Goal: Transaction & Acquisition: Subscribe to service/newsletter

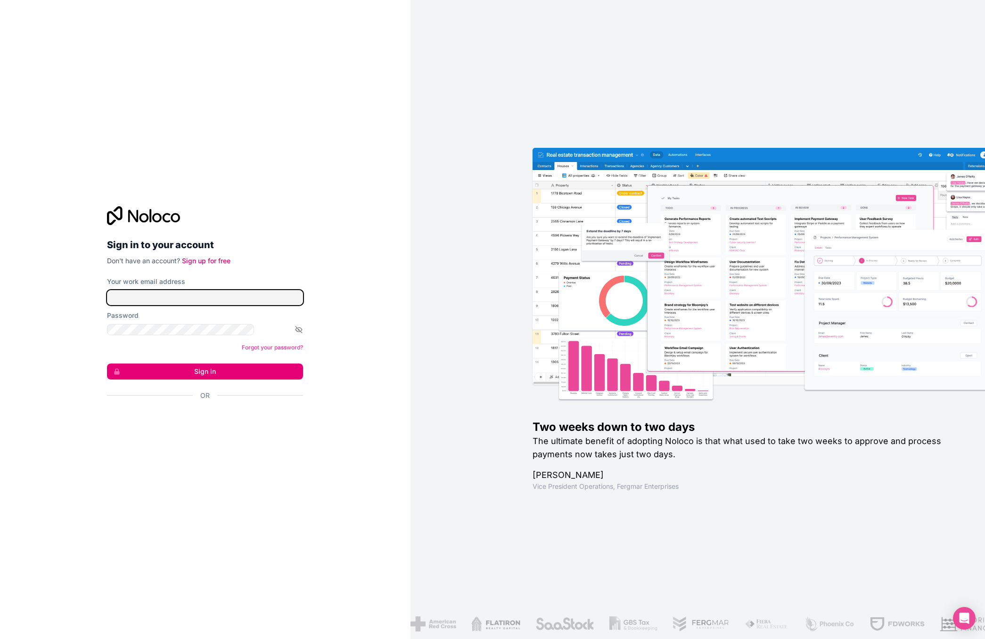
type input "[EMAIL_ADDRESS][DOMAIN_NAME]"
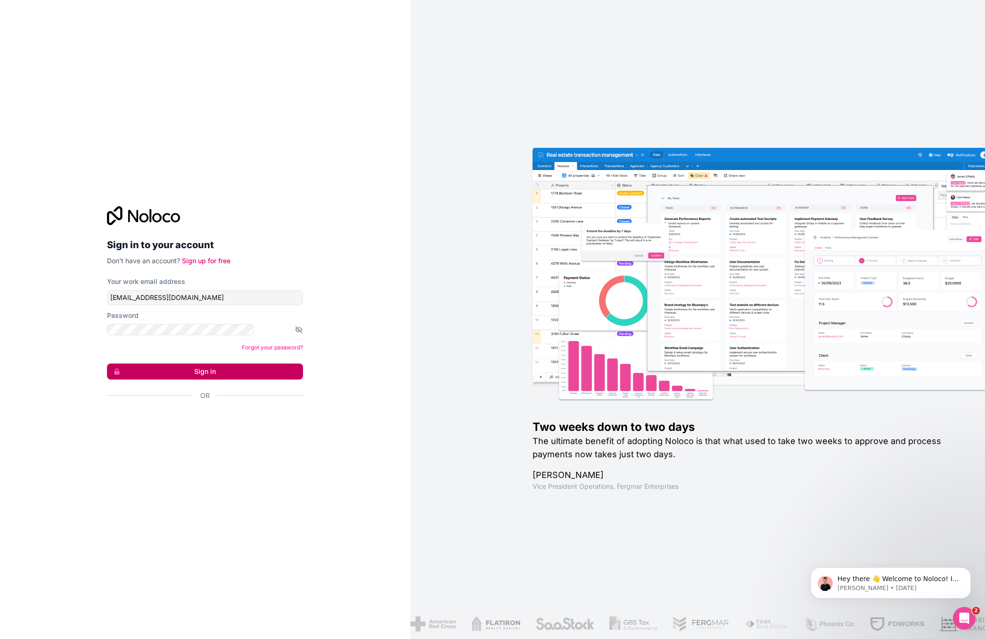
click at [186, 364] on button "Sign in" at bounding box center [205, 372] width 196 height 16
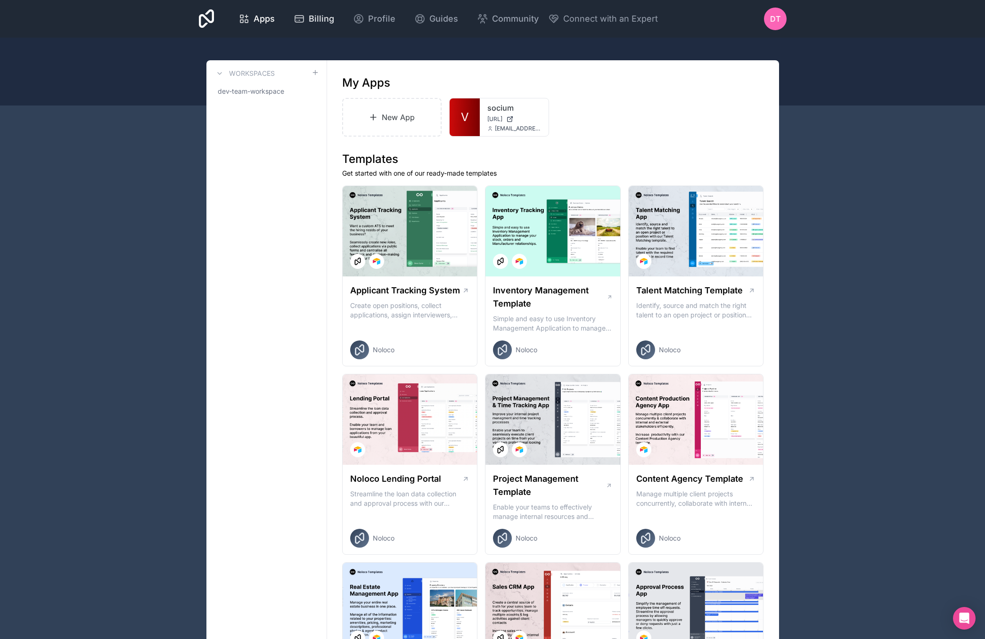
click at [293, 16] on div "Billing" at bounding box center [313, 18] width 41 height 13
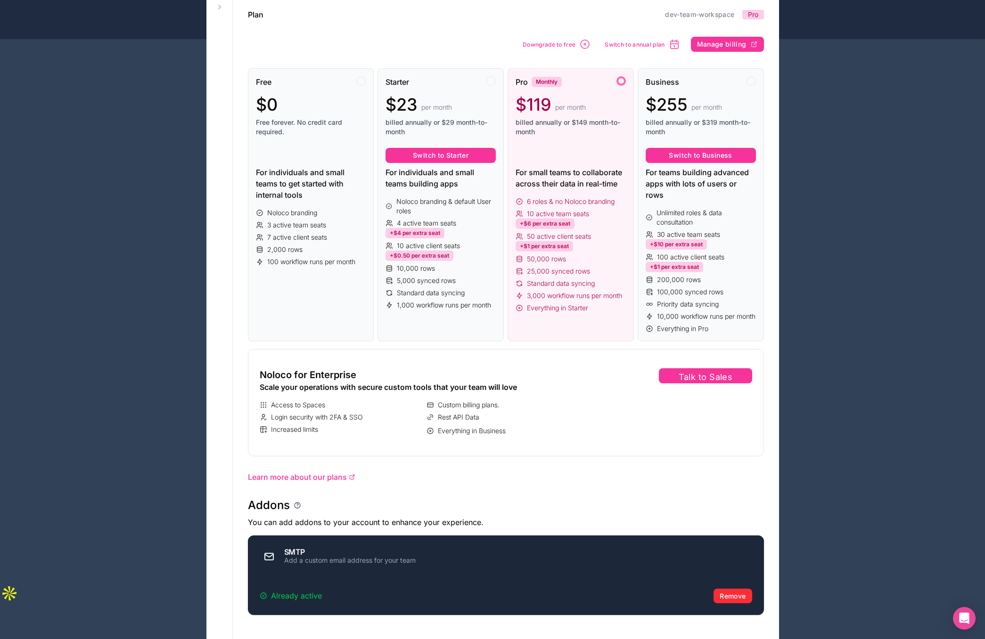
scroll to position [117, 0]
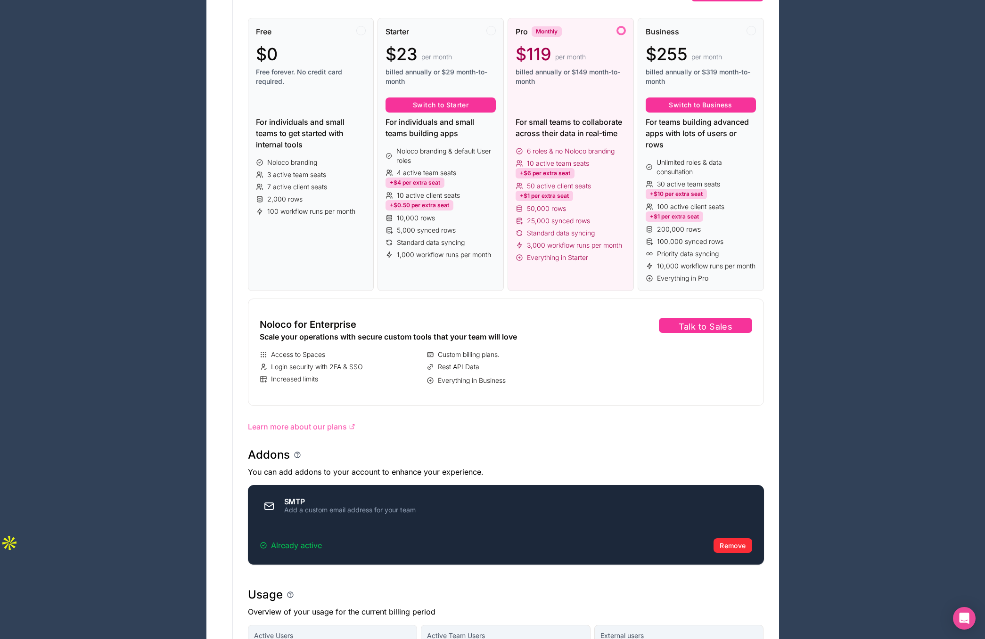
click at [268, 421] on span "Learn more about our plans" at bounding box center [297, 426] width 99 height 11
drag, startPoint x: 234, startPoint y: 456, endPoint x: 265, endPoint y: 467, distance: 33.1
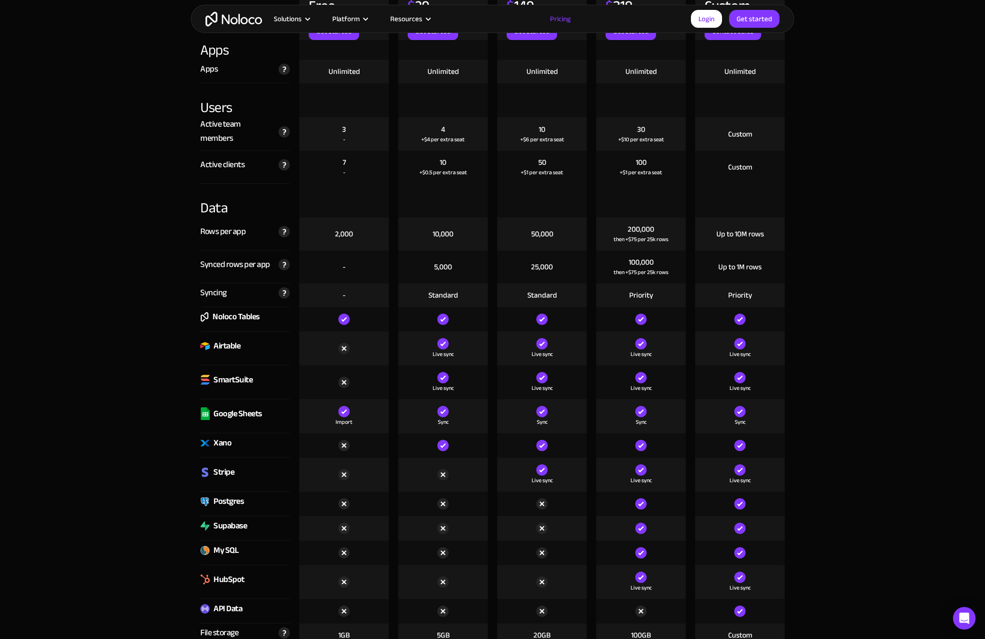
scroll to position [1102, 0]
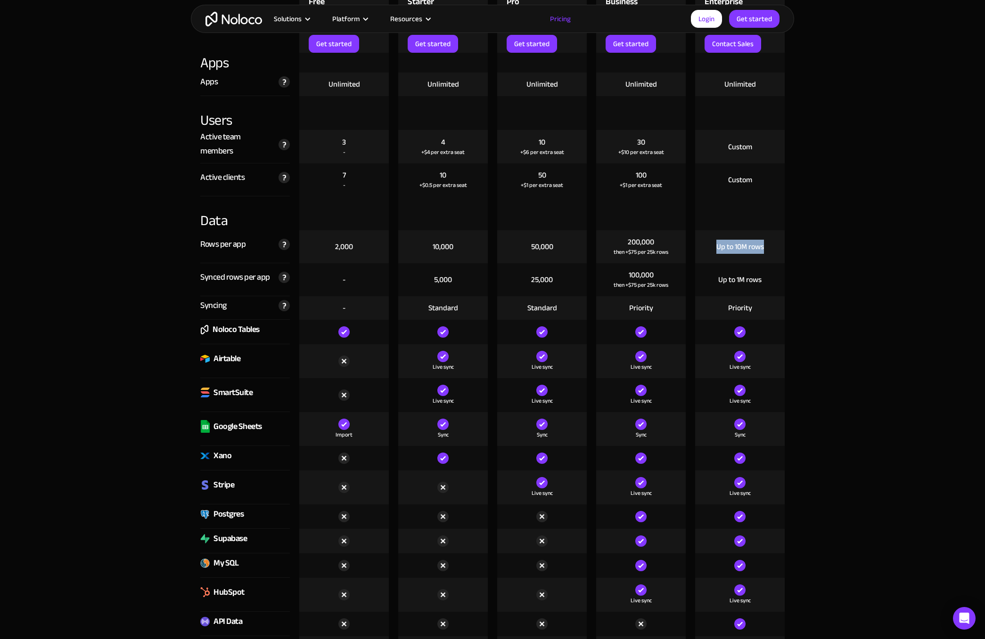
drag, startPoint x: 706, startPoint y: 245, endPoint x: 775, endPoint y: 250, distance: 69.4
click at [775, 250] on div "Up to 10M rows" at bounding box center [740, 246] width 90 height 33
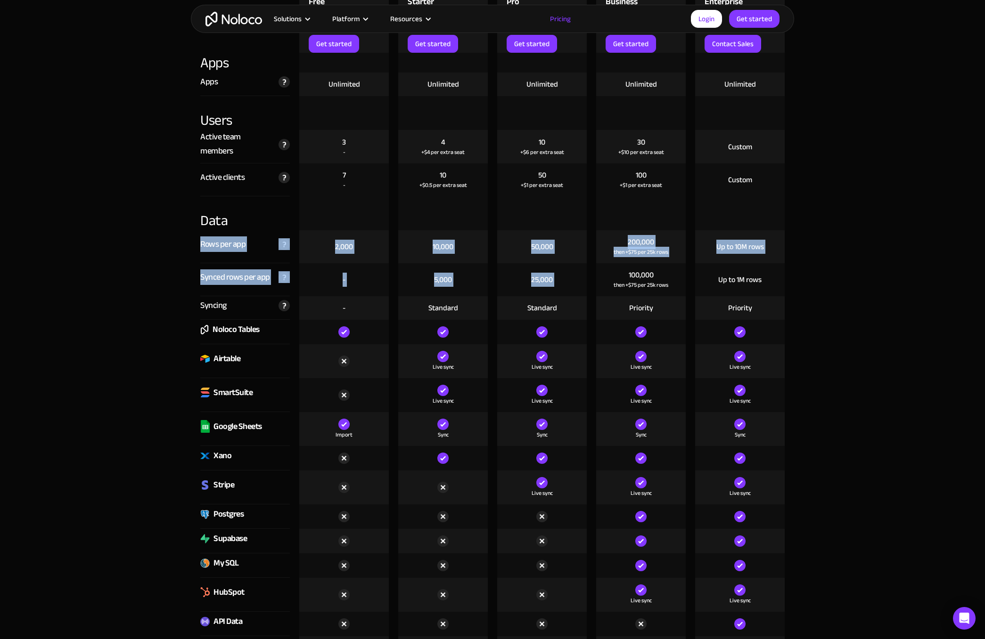
drag, startPoint x: 612, startPoint y: 228, endPoint x: 663, endPoint y: 265, distance: 63.0
click at [672, 260] on div "200,000 then +$75 per 25k rows" at bounding box center [641, 246] width 90 height 33
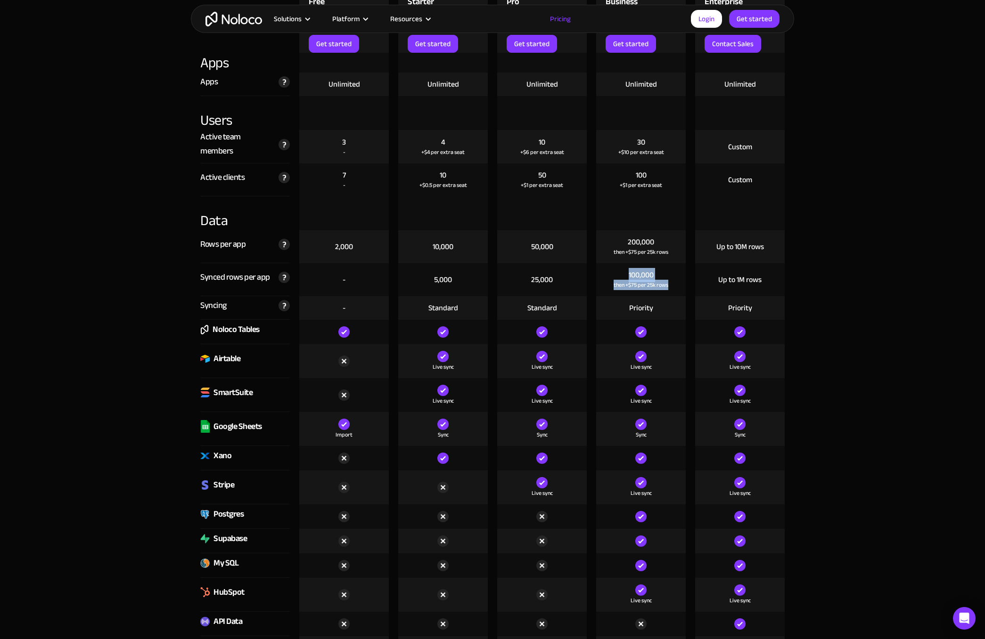
drag, startPoint x: 621, startPoint y: 271, endPoint x: 673, endPoint y: 286, distance: 54.0
click at [673, 286] on div "100,000 then +$75 per 25k rows" at bounding box center [641, 279] width 90 height 33
drag, startPoint x: 640, startPoint y: 308, endPoint x: 652, endPoint y: 309, distance: 12.8
click at [652, 309] on div "Priority" at bounding box center [641, 308] width 90 height 24
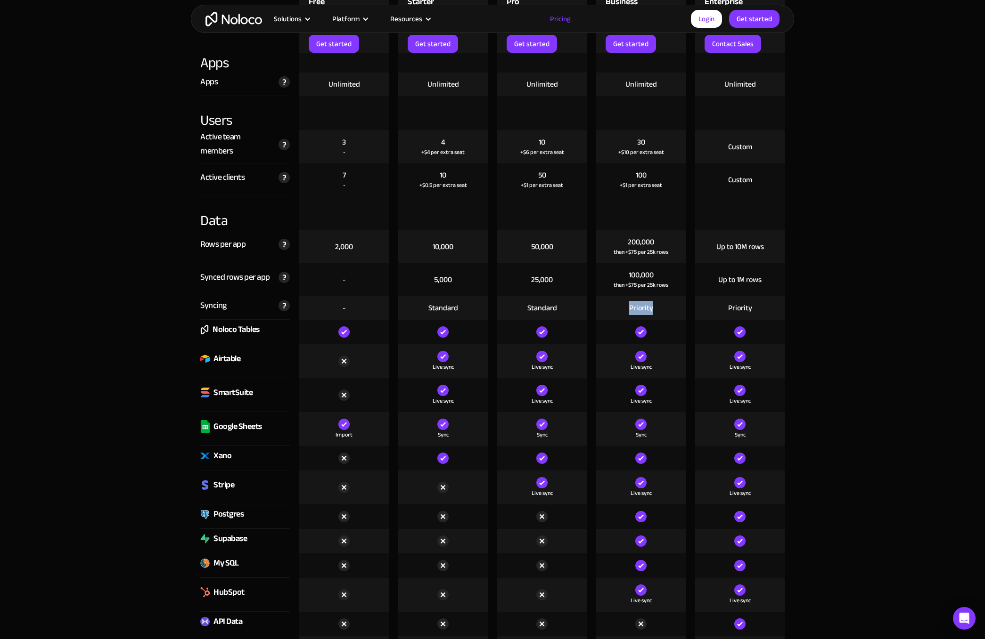
click at [658, 309] on div "Priority" at bounding box center [641, 308] width 90 height 24
drag, startPoint x: 658, startPoint y: 309, endPoint x: 624, endPoint y: 307, distance: 34.0
click at [624, 307] on div "Priority" at bounding box center [641, 308] width 90 height 24
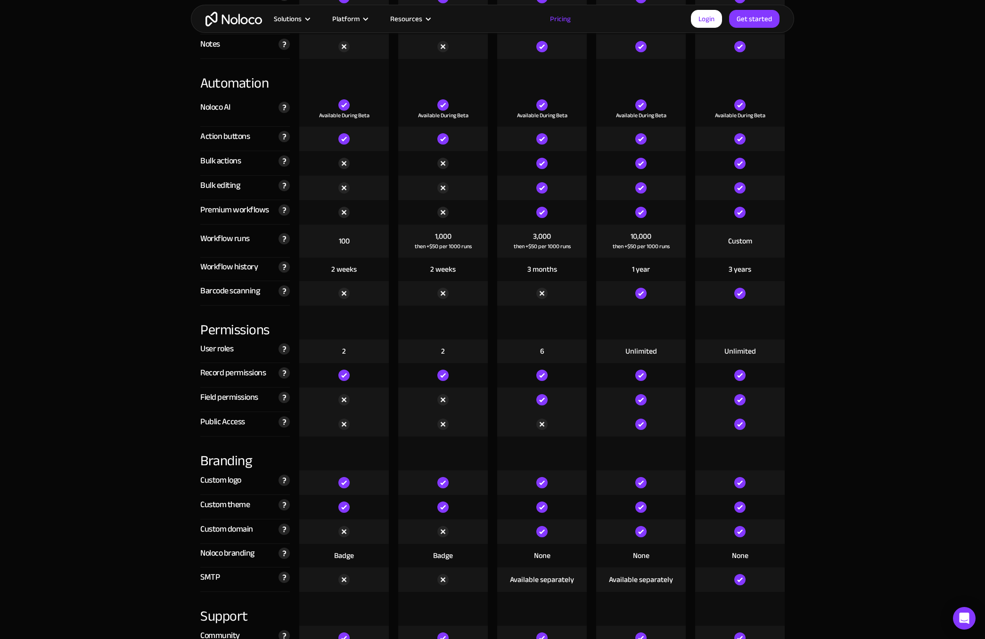
scroll to position [1908, 0]
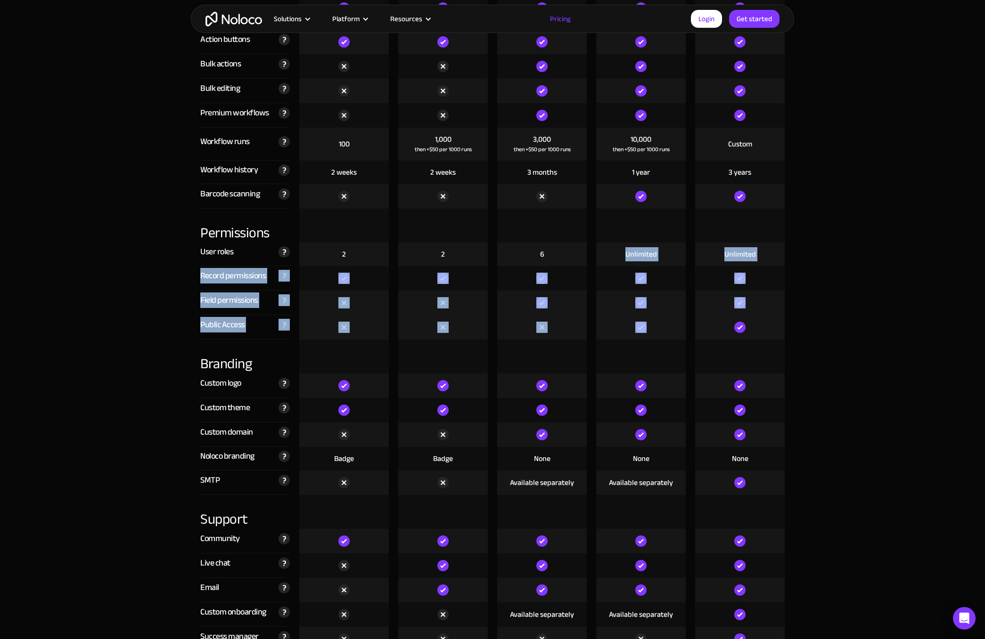
drag, startPoint x: 640, startPoint y: 278, endPoint x: 664, endPoint y: 334, distance: 61.4
click at [664, 334] on div "Compare our plans Free Free Get started Starter $ 29 / month Get started Pro $ …" at bounding box center [492, 338] width 603 height 2494
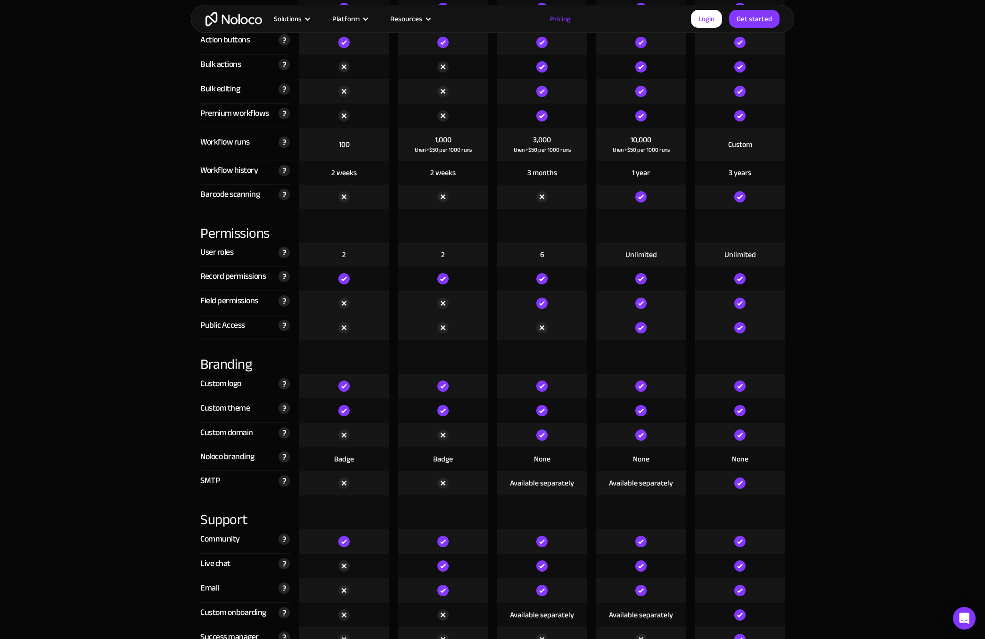
click at [664, 334] on div at bounding box center [641, 328] width 90 height 24
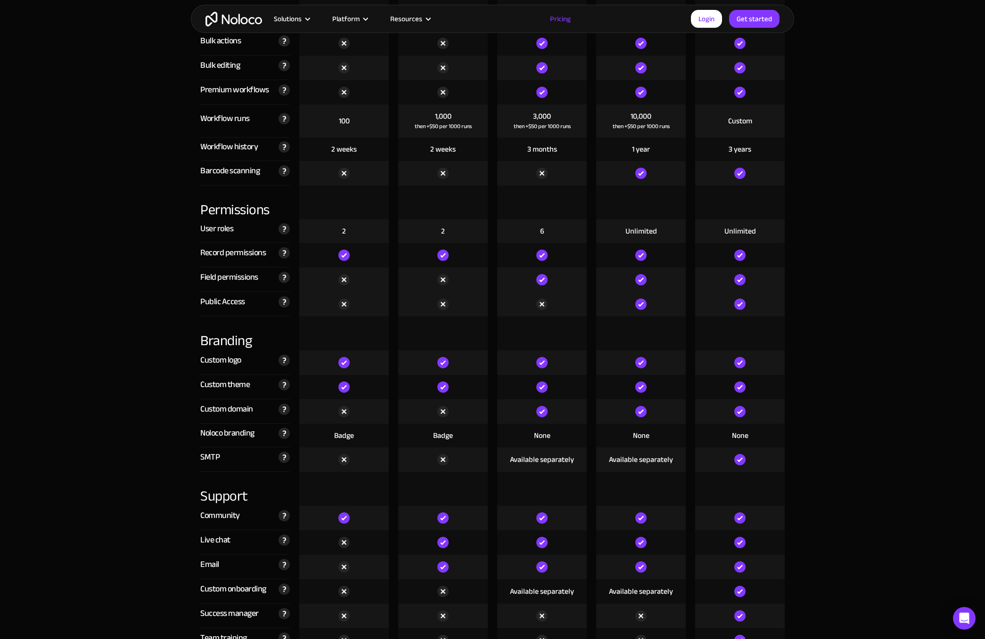
scroll to position [1930, 0]
click at [604, 333] on div at bounding box center [641, 335] width 90 height 34
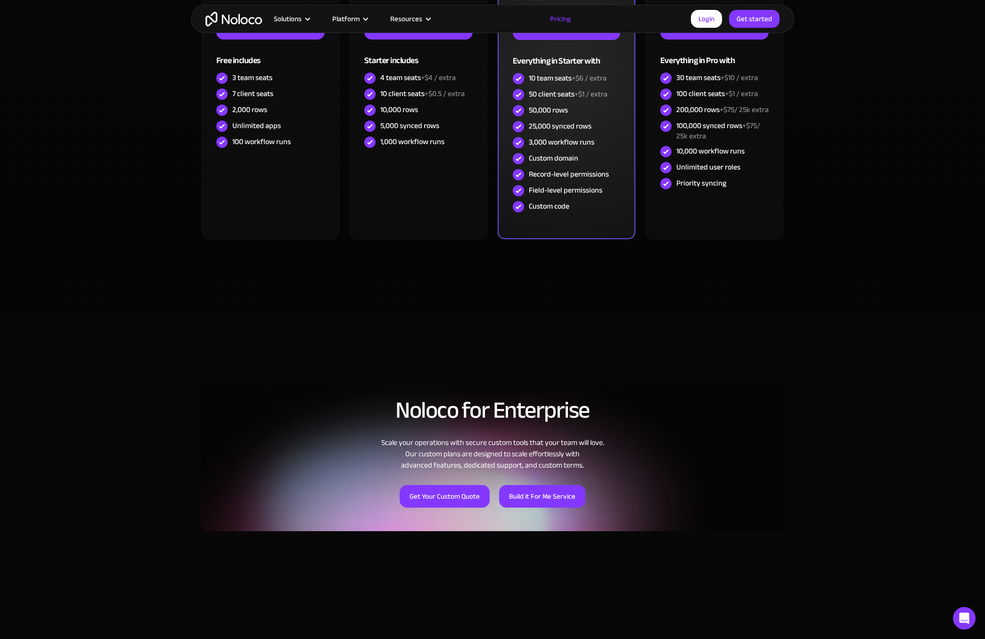
scroll to position [0, 0]
